Goal: Find specific page/section: Find specific page/section

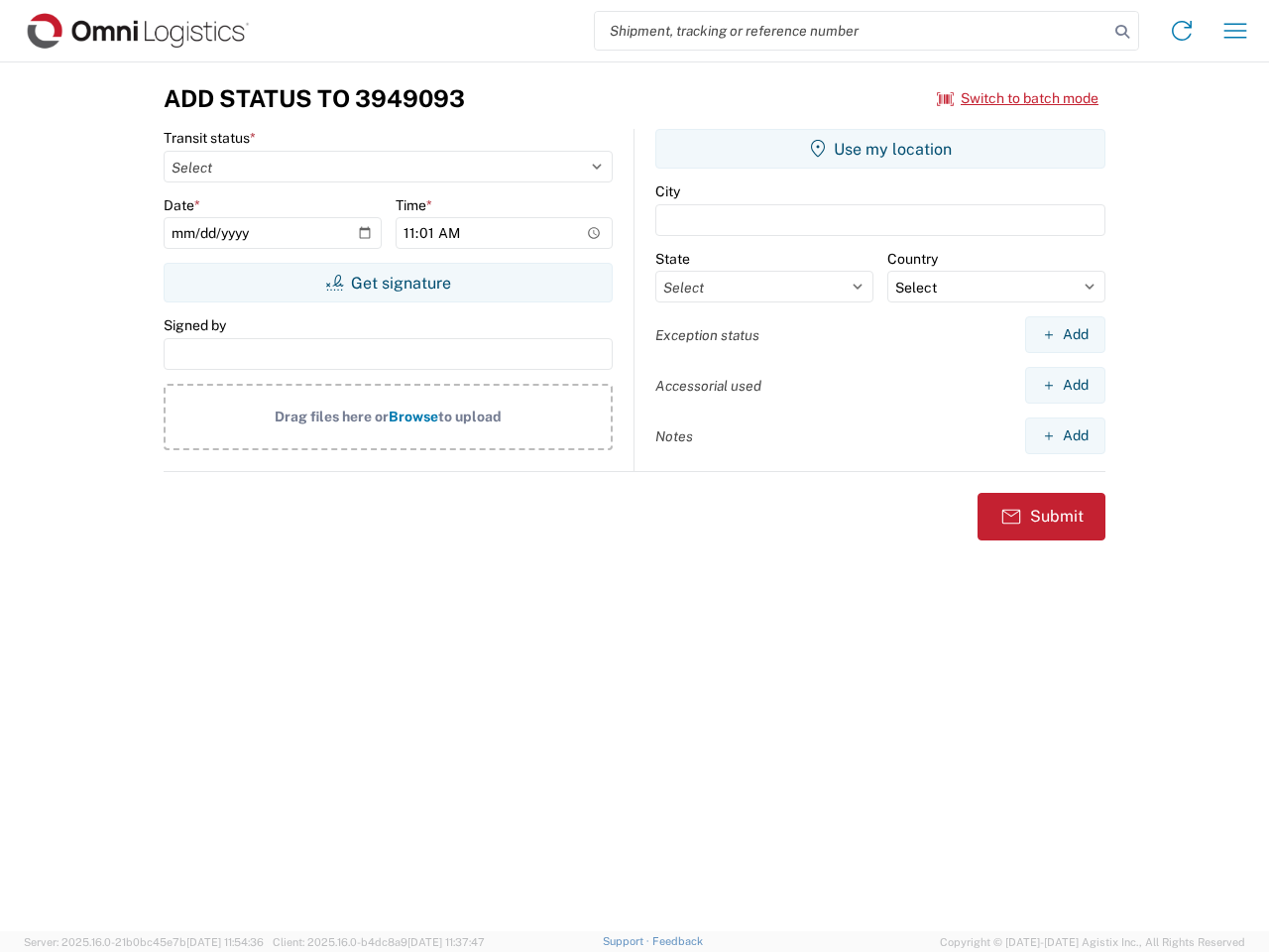
click at [852, 31] on input "search" at bounding box center [852, 31] width 514 height 38
click at [1122, 32] on icon at bounding box center [1122, 32] width 28 height 28
click at [1182, 31] on icon at bounding box center [1182, 31] width 32 height 32
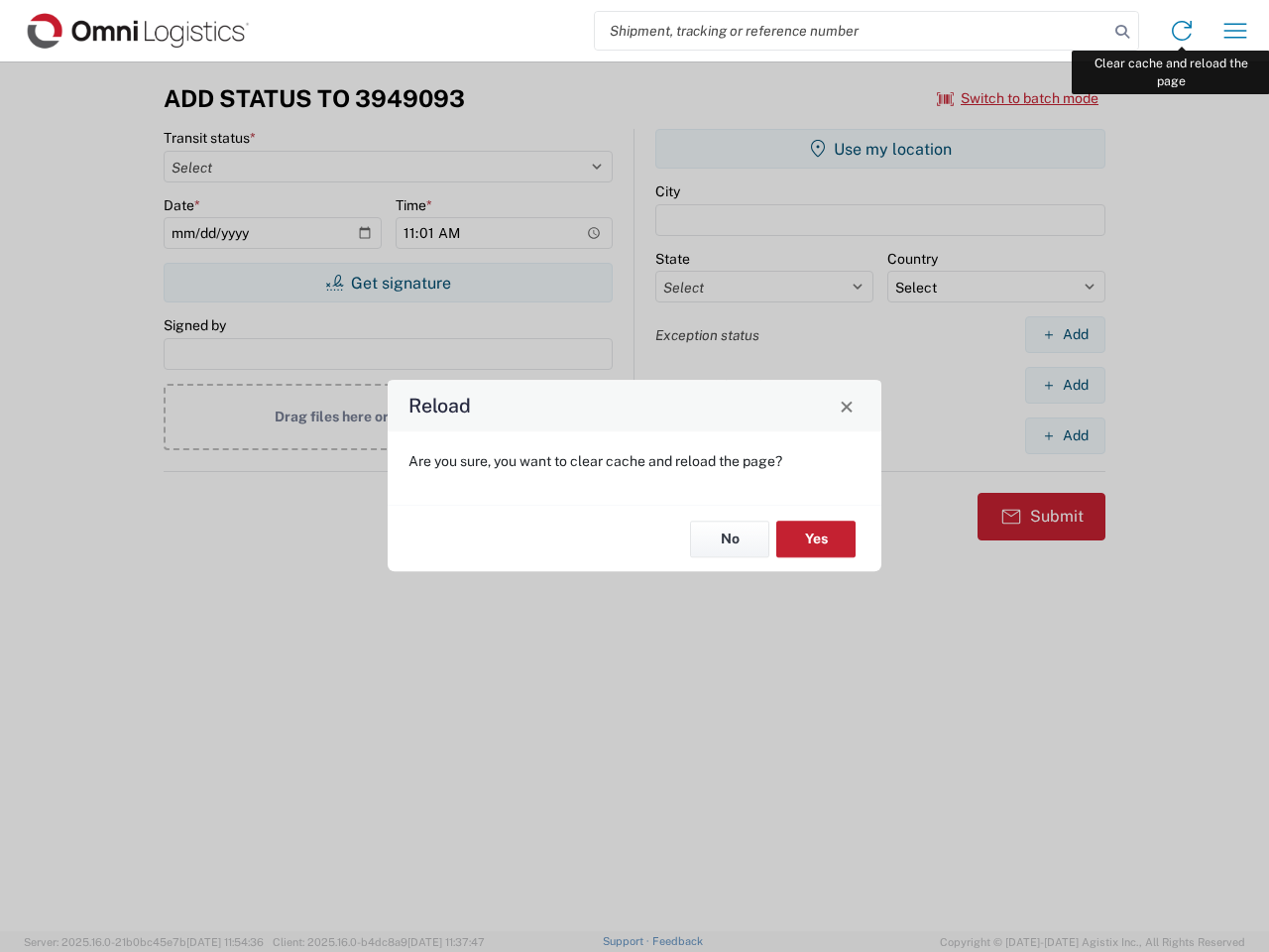
click at [1236, 31] on div "Reload Are you sure, you want to clear cache and reload the page? No Yes" at bounding box center [634, 476] width 1269 height 952
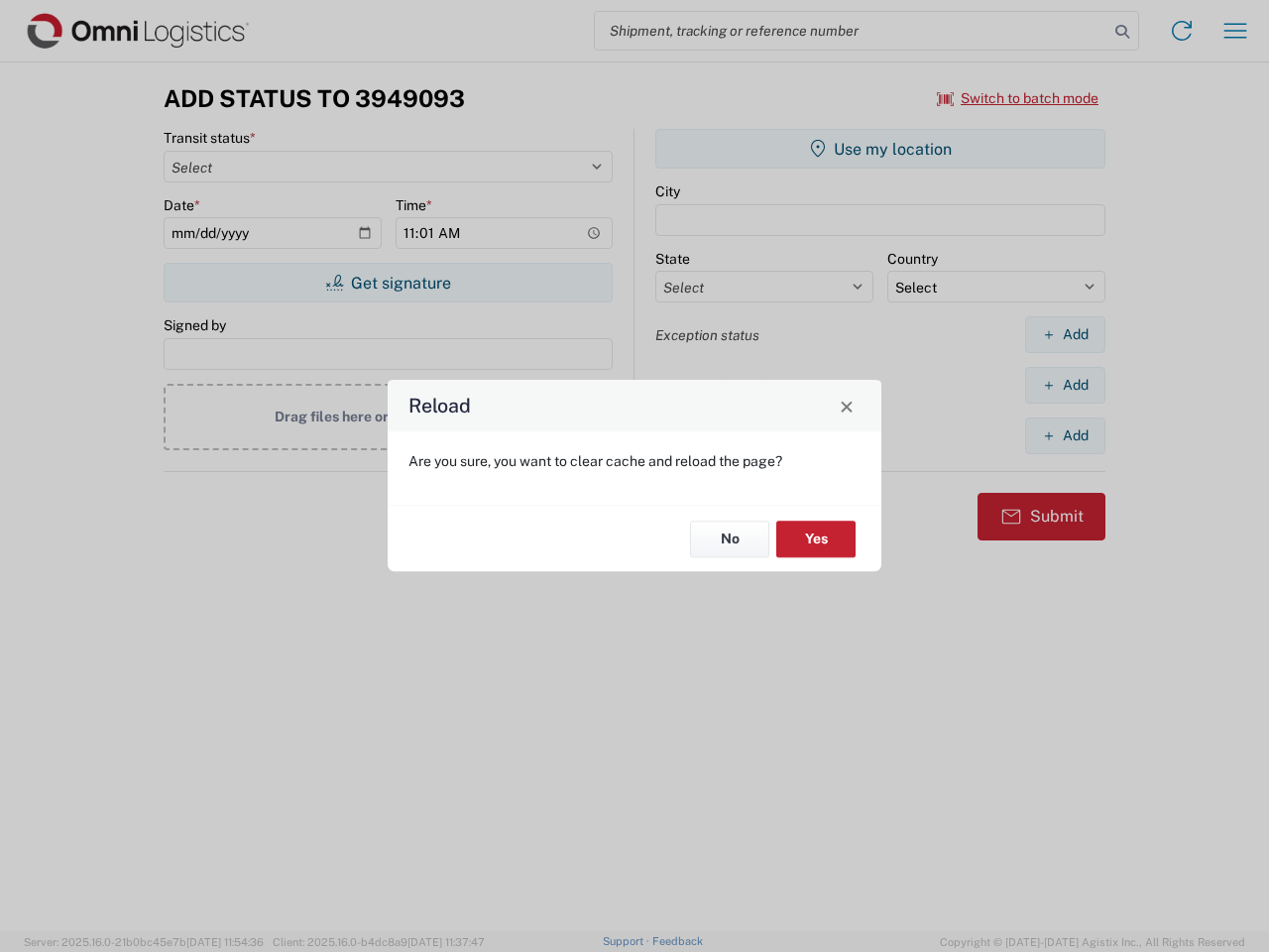
click at [1018, 98] on div "Reload Are you sure, you want to clear cache and reload the page? No Yes" at bounding box center [634, 476] width 1269 height 952
click at [387, 282] on div "Reload Are you sure, you want to clear cache and reload the page? No Yes" at bounding box center [634, 476] width 1269 height 952
click at [881, 149] on div "Reload Are you sure, you want to clear cache and reload the page? No Yes" at bounding box center [634, 476] width 1269 height 952
click at [1065, 334] on div "Reload Are you sure, you want to clear cache and reload the page? No Yes" at bounding box center [634, 476] width 1269 height 952
click at [1065, 384] on div "Reload Are you sure, you want to clear cache and reload the page? No Yes" at bounding box center [634, 476] width 1269 height 952
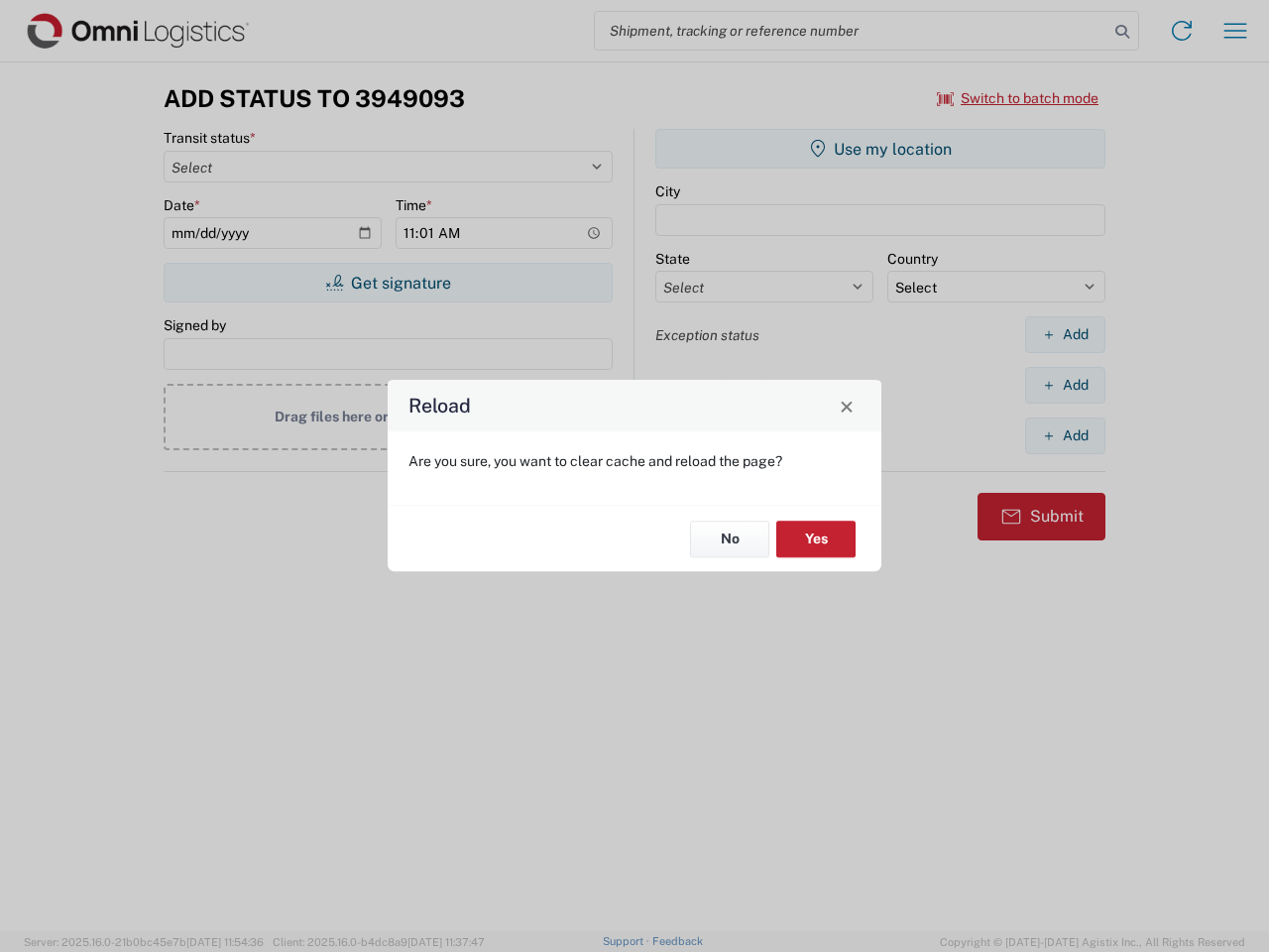
click at [1065, 435] on div "Reload Are you sure, you want to clear cache and reload the page? No Yes" at bounding box center [634, 476] width 1269 height 952
